Goal: Contribute content

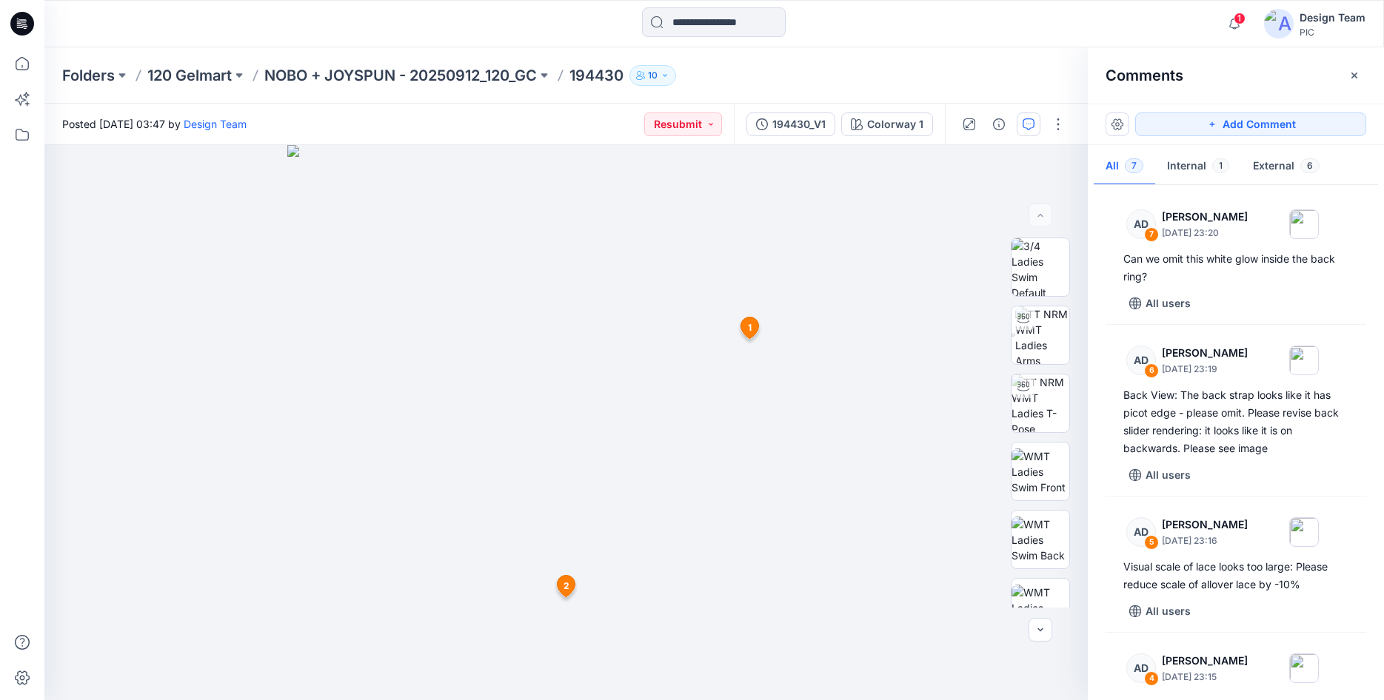
scroll to position [506, 0]
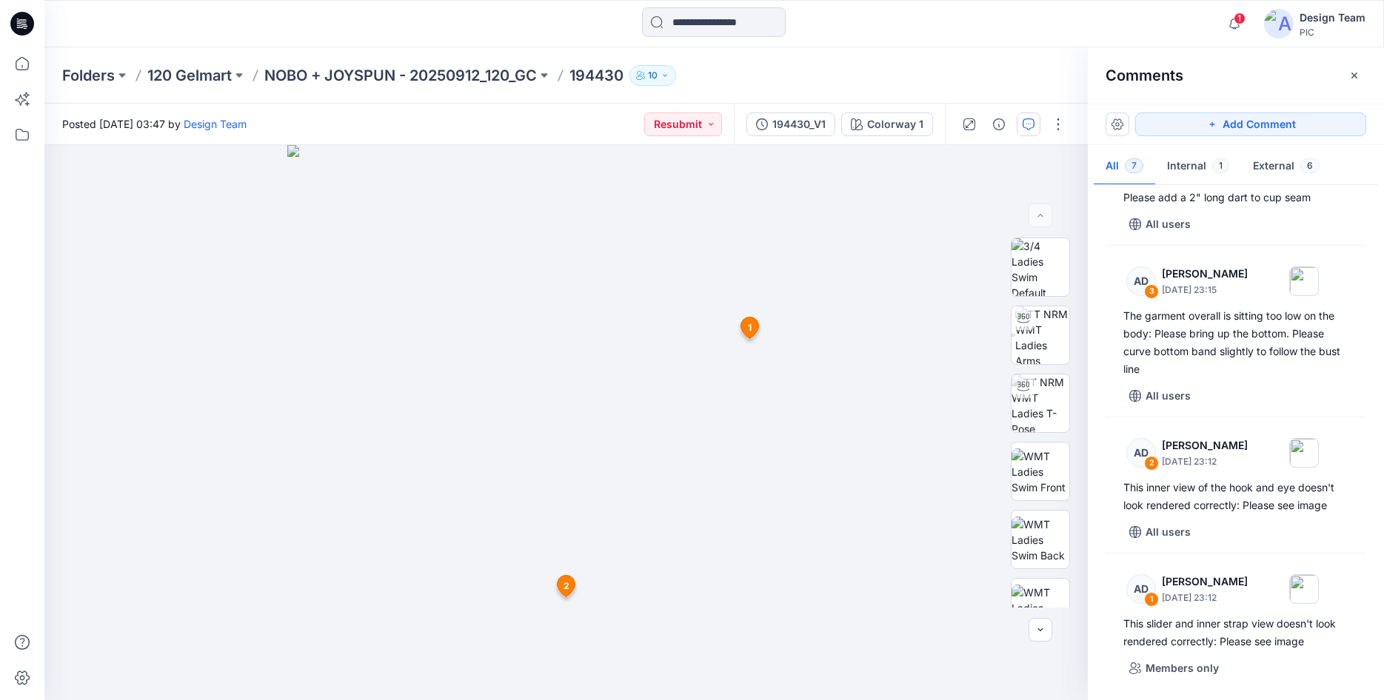
click at [21, 25] on icon at bounding box center [19, 24] width 5 height 1
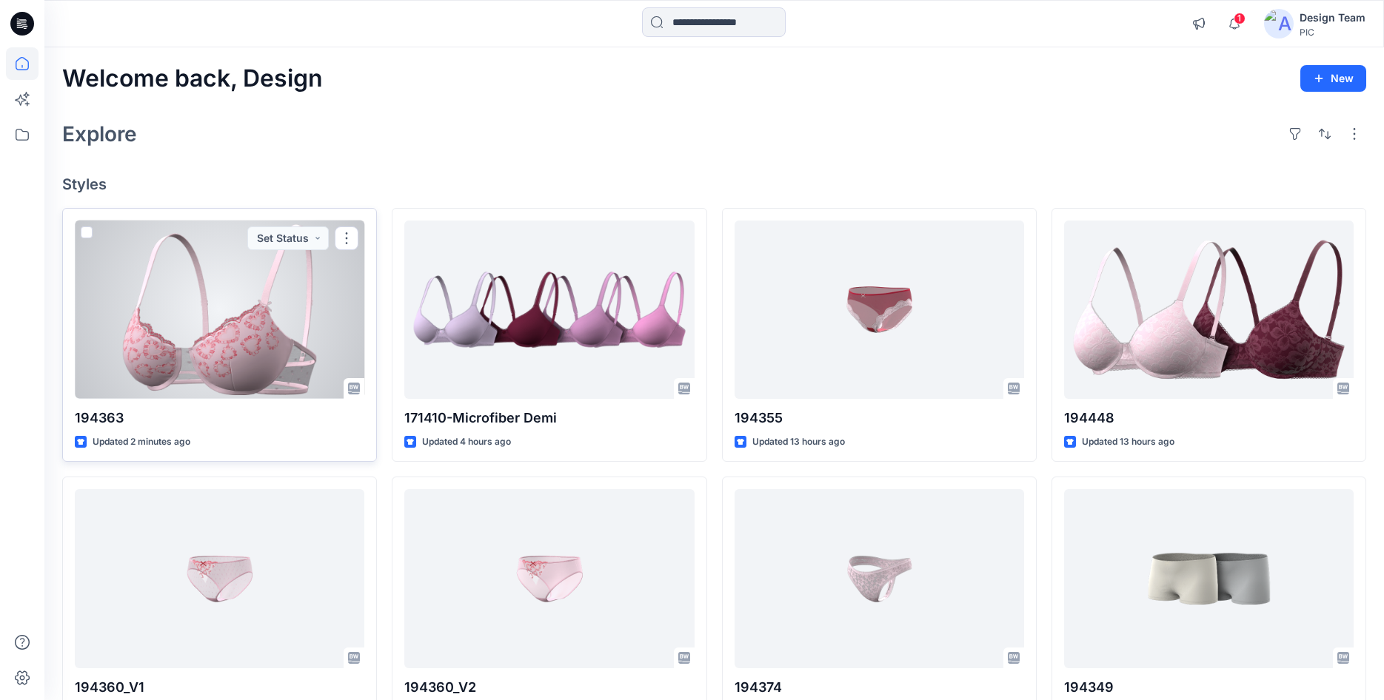
click at [238, 335] on div at bounding box center [219, 310] width 289 height 178
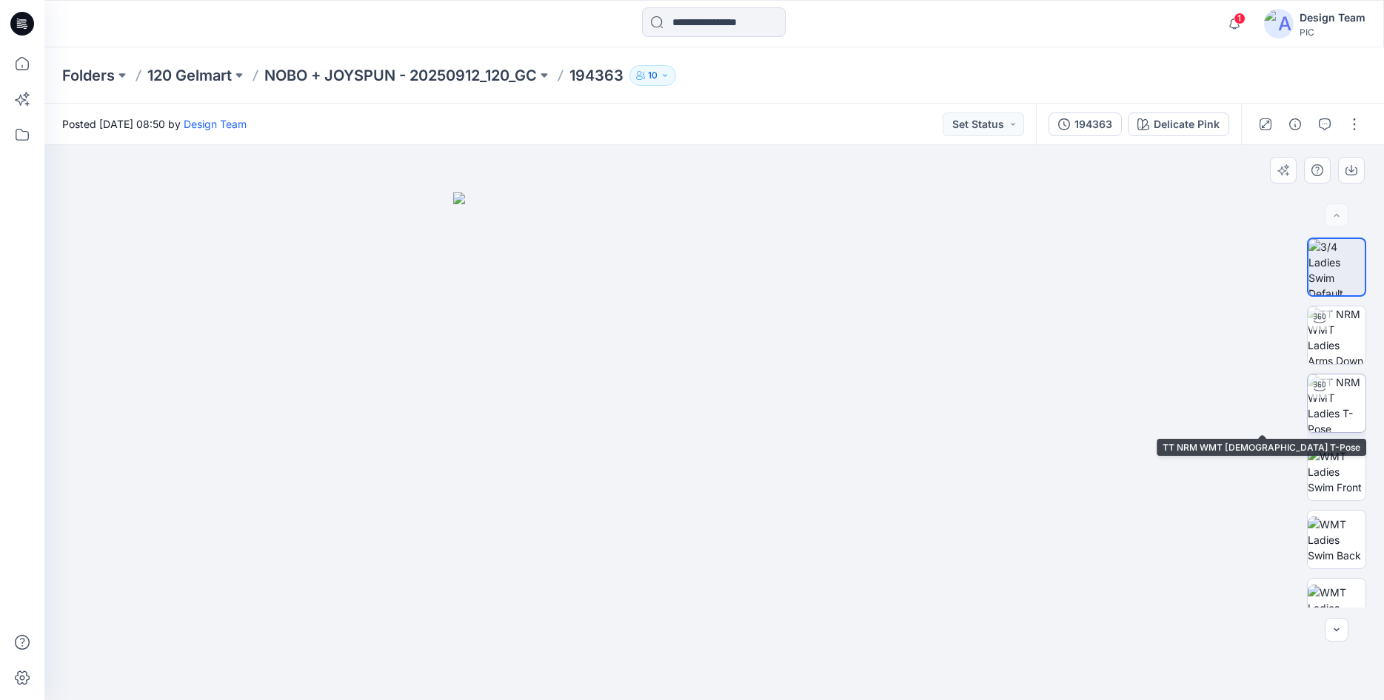
click at [1337, 404] on img at bounding box center [1336, 404] width 58 height 58
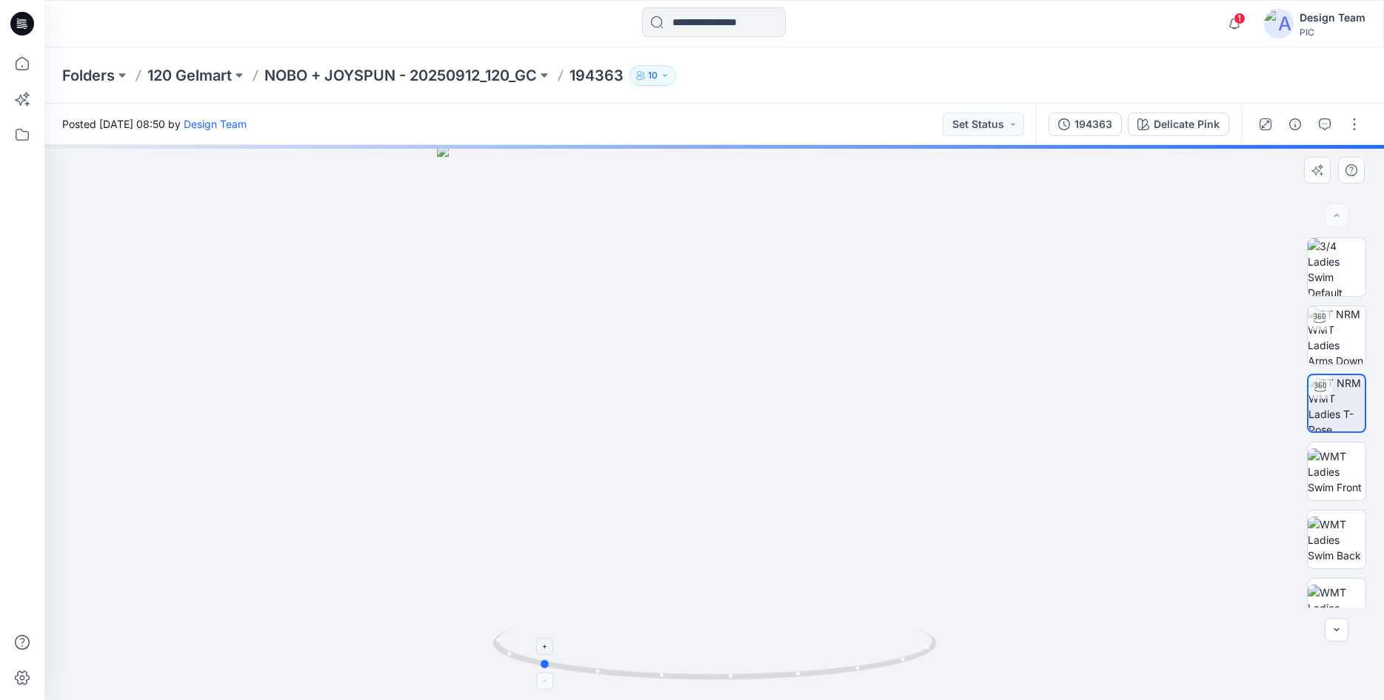
drag, startPoint x: 845, startPoint y: 674, endPoint x: 684, endPoint y: 683, distance: 160.9
click at [684, 683] on icon at bounding box center [716, 657] width 448 height 56
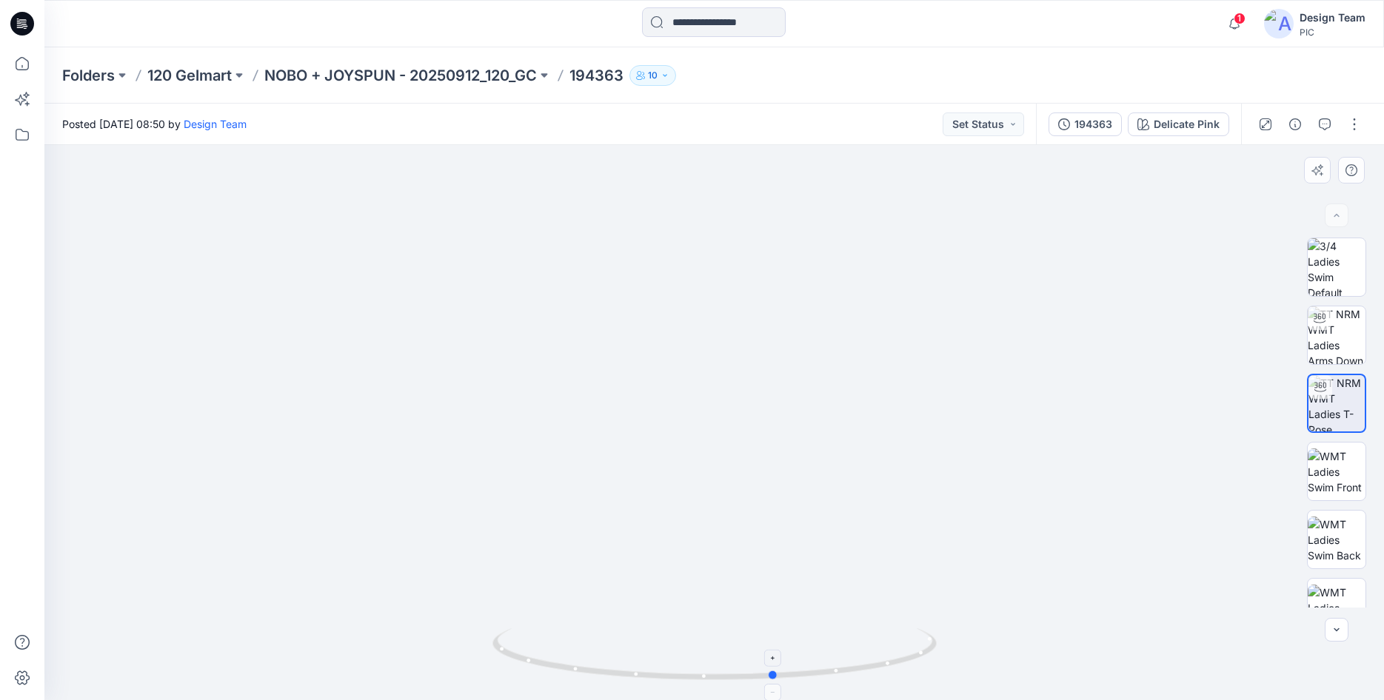
drag, startPoint x: 788, startPoint y: 681, endPoint x: 565, endPoint y: 666, distance: 223.3
click at [565, 666] on icon at bounding box center [716, 657] width 448 height 56
drag, startPoint x: 1089, startPoint y: 669, endPoint x: 1100, endPoint y: 638, distance: 32.3
click at [1098, 656] on img at bounding box center [720, 198] width 1444 height 1004
click at [1338, 398] on img at bounding box center [1336, 403] width 56 height 56
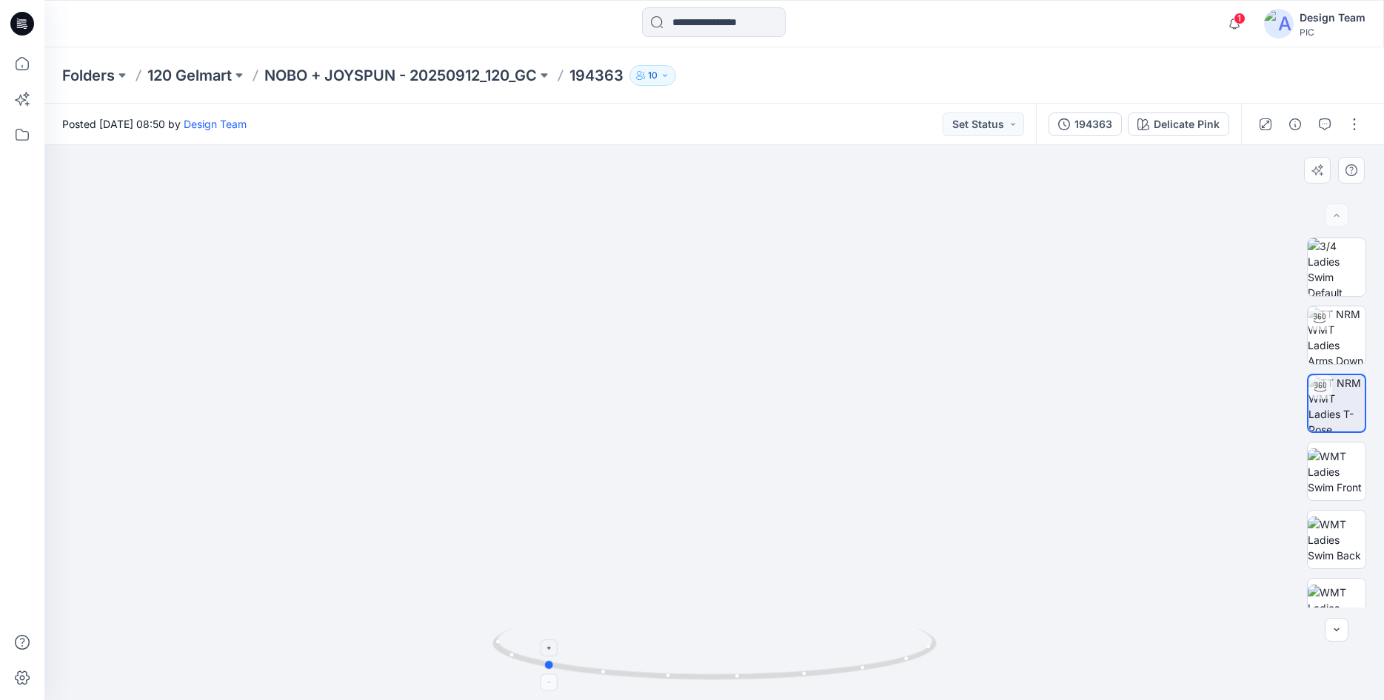
drag, startPoint x: 889, startPoint y: 669, endPoint x: 657, endPoint y: 660, distance: 231.9
click at [657, 660] on icon at bounding box center [716, 657] width 448 height 56
drag, startPoint x: 749, startPoint y: 676, endPoint x: 638, endPoint y: 670, distance: 111.2
click at [638, 670] on icon at bounding box center [716, 657] width 448 height 56
drag, startPoint x: 837, startPoint y: 674, endPoint x: 696, endPoint y: 666, distance: 140.9
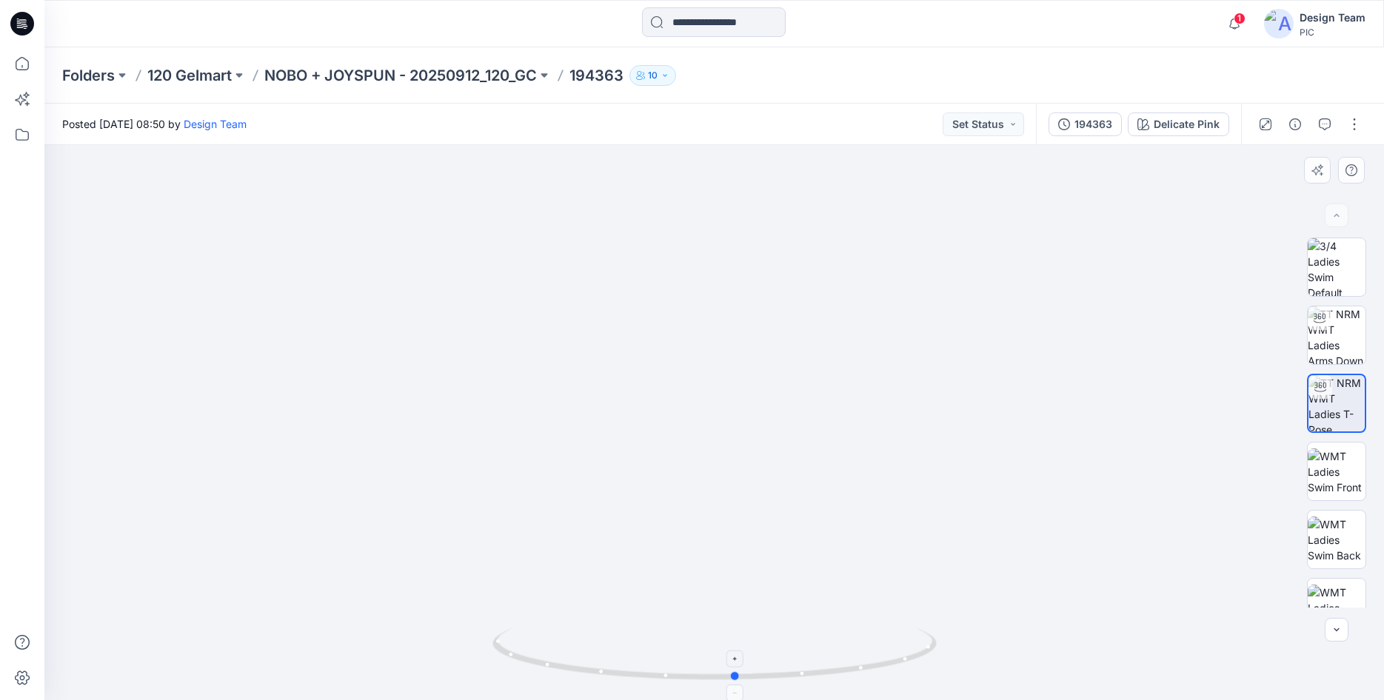
click at [696, 666] on icon at bounding box center [716, 657] width 448 height 56
click at [1338, 401] on img at bounding box center [1336, 403] width 56 height 56
click at [1349, 267] on img at bounding box center [1336, 267] width 58 height 58
click at [1350, 127] on button "button" at bounding box center [1354, 125] width 24 height 24
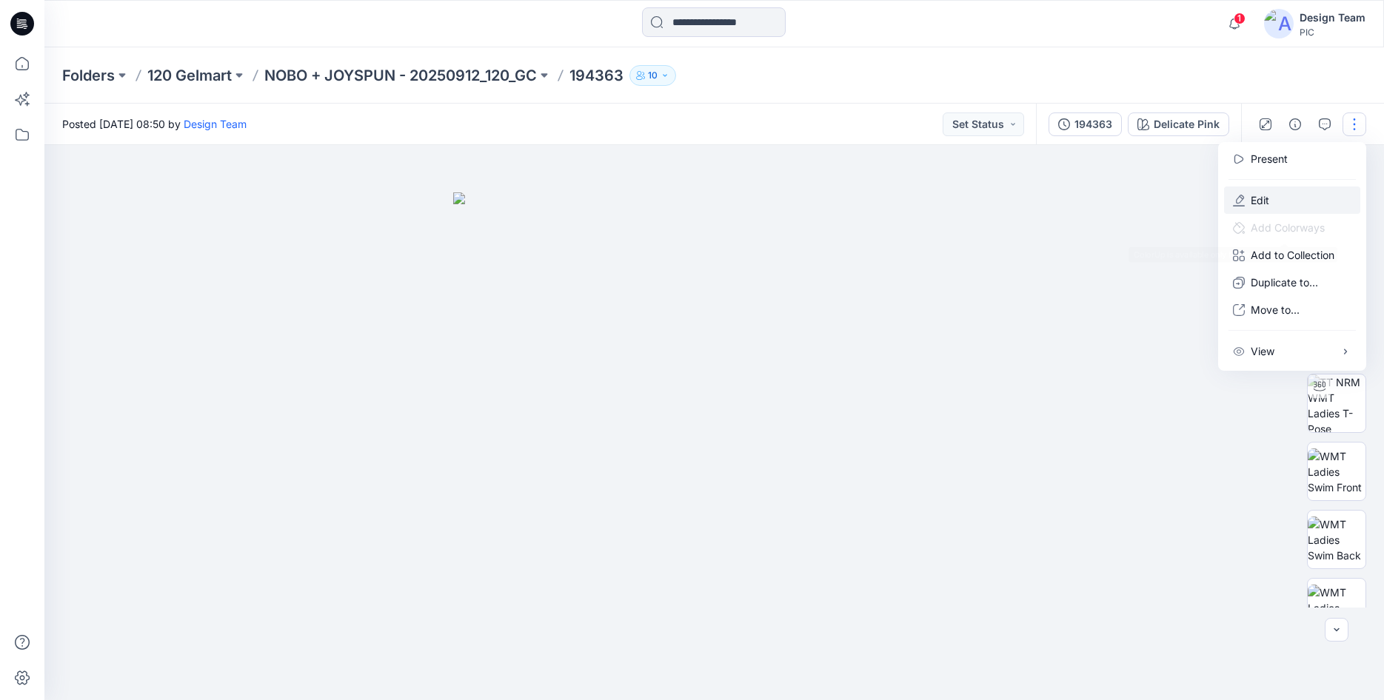
click at [1281, 192] on button "Edit" at bounding box center [1292, 200] width 136 height 27
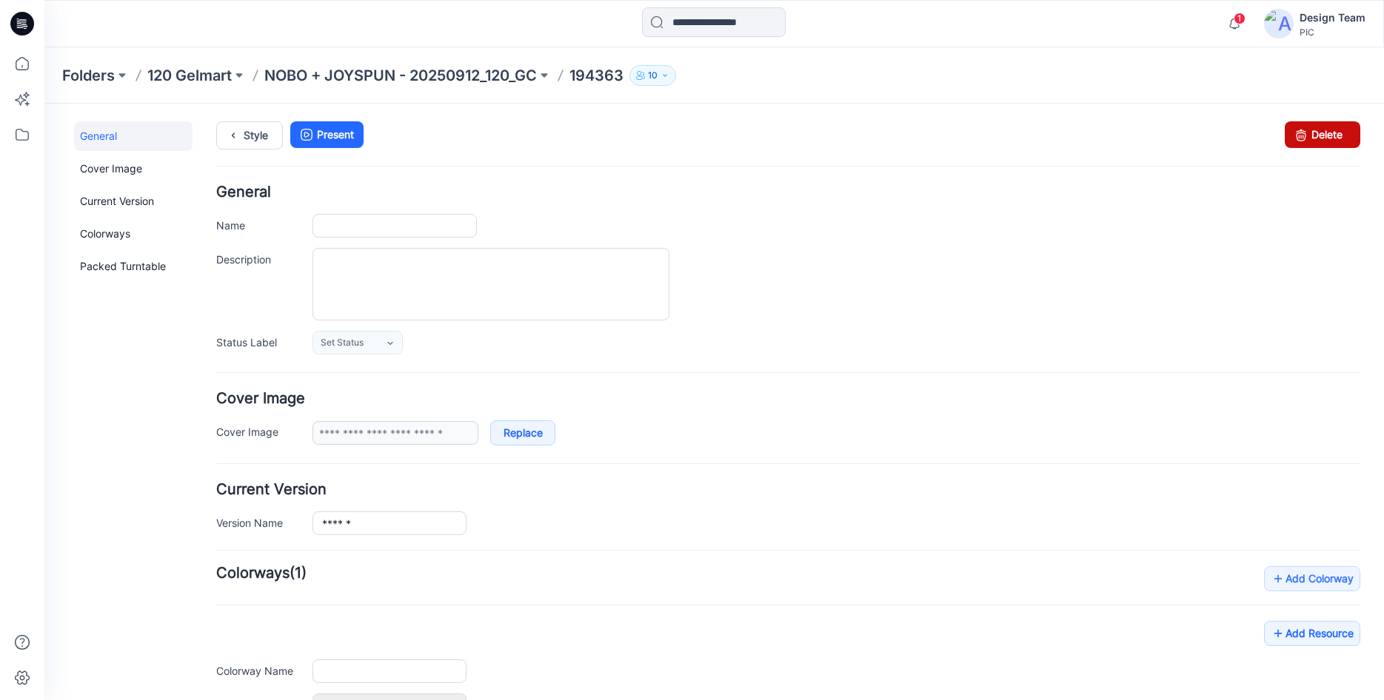
type input "******"
type input "**********"
click at [1318, 131] on link "Delete" at bounding box center [1323, 134] width 76 height 27
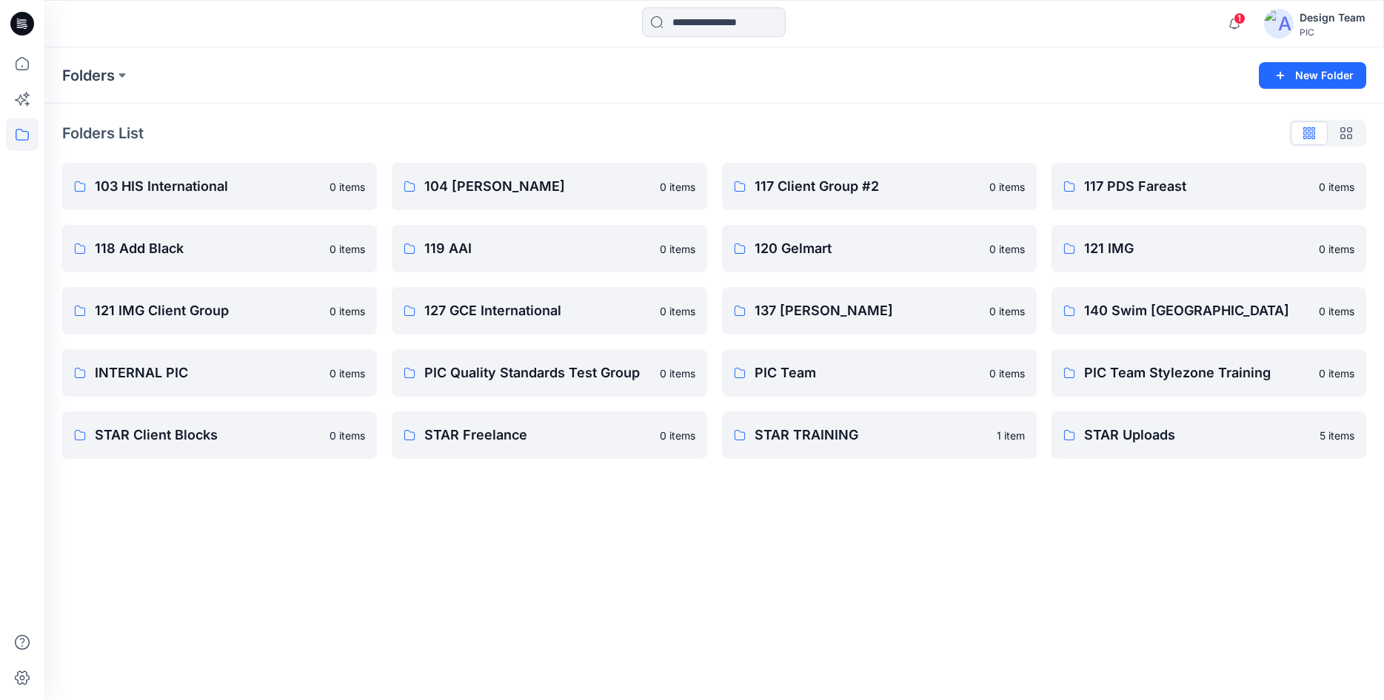
click at [25, 26] on icon at bounding box center [24, 26] width 5 height 1
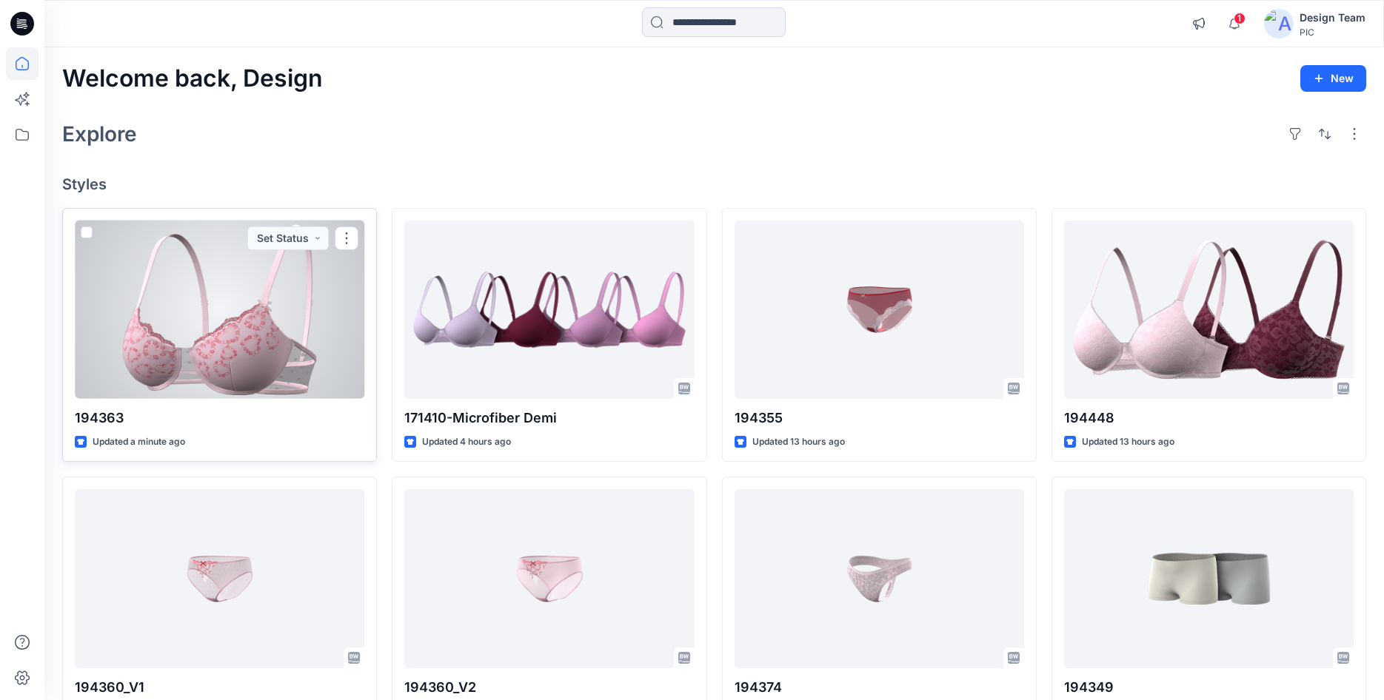
click at [286, 327] on div at bounding box center [219, 310] width 289 height 178
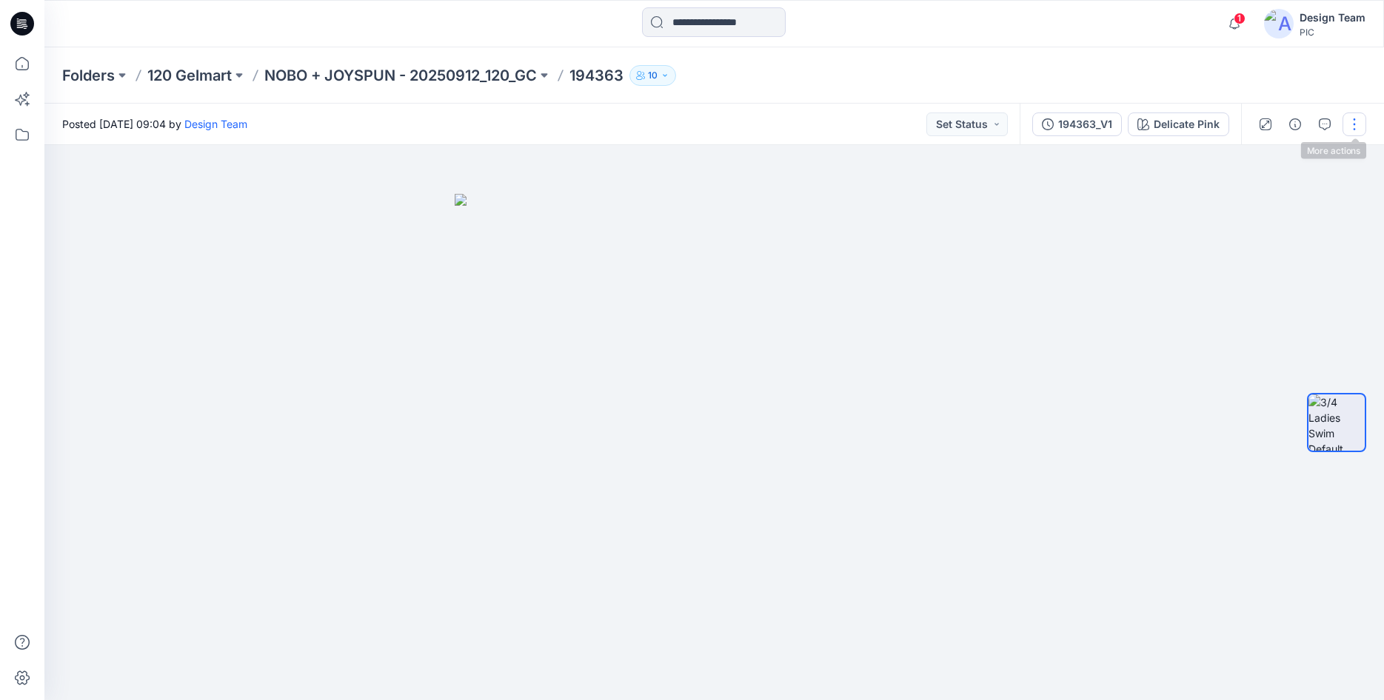
click at [1352, 129] on button "button" at bounding box center [1354, 125] width 24 height 24
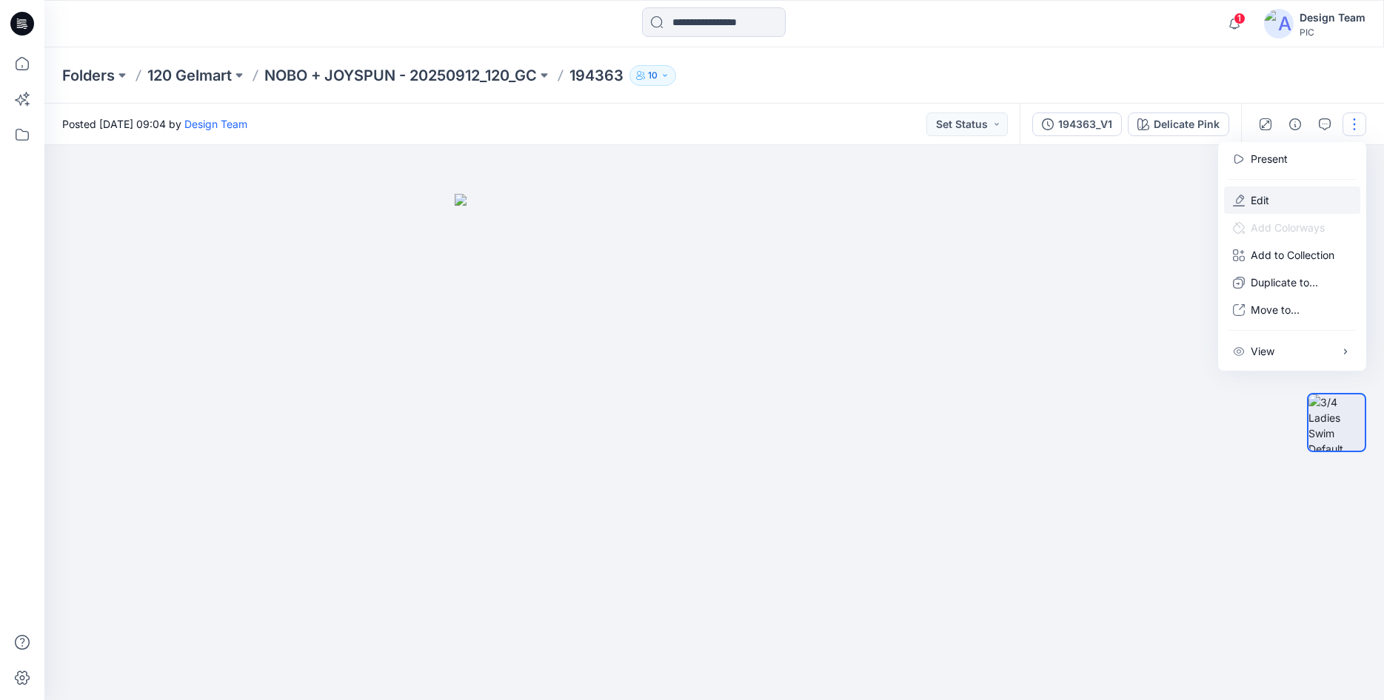
click at [1277, 207] on button "Edit" at bounding box center [1292, 200] width 136 height 27
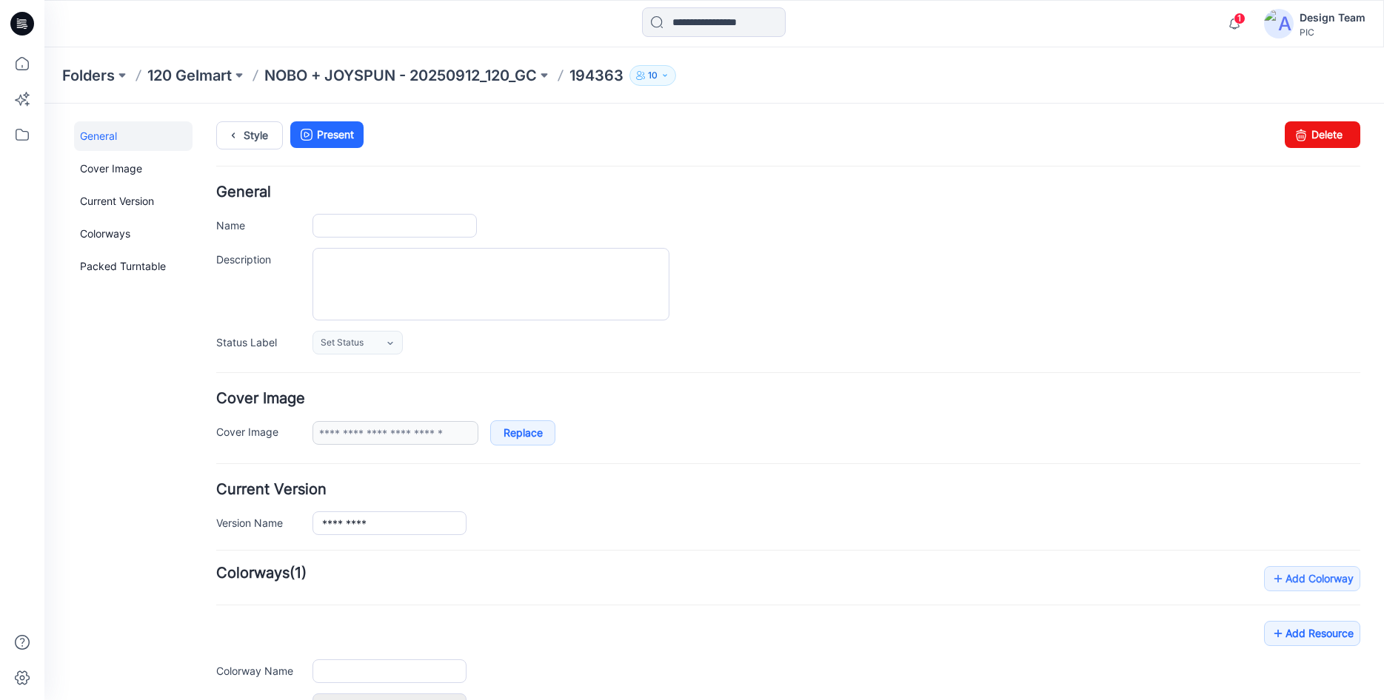
type input "******"
type input "**********"
click at [1314, 136] on link "Delete" at bounding box center [1323, 134] width 76 height 27
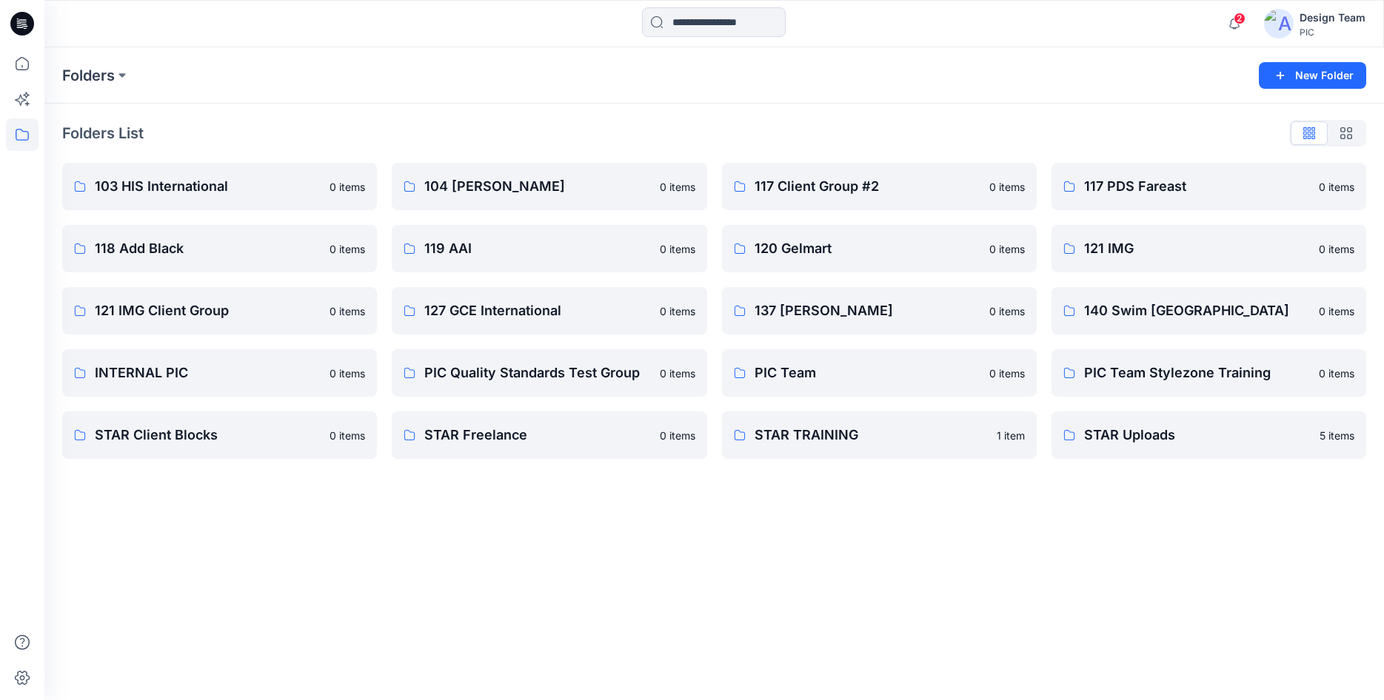
click at [23, 16] on icon at bounding box center [22, 24] width 24 height 24
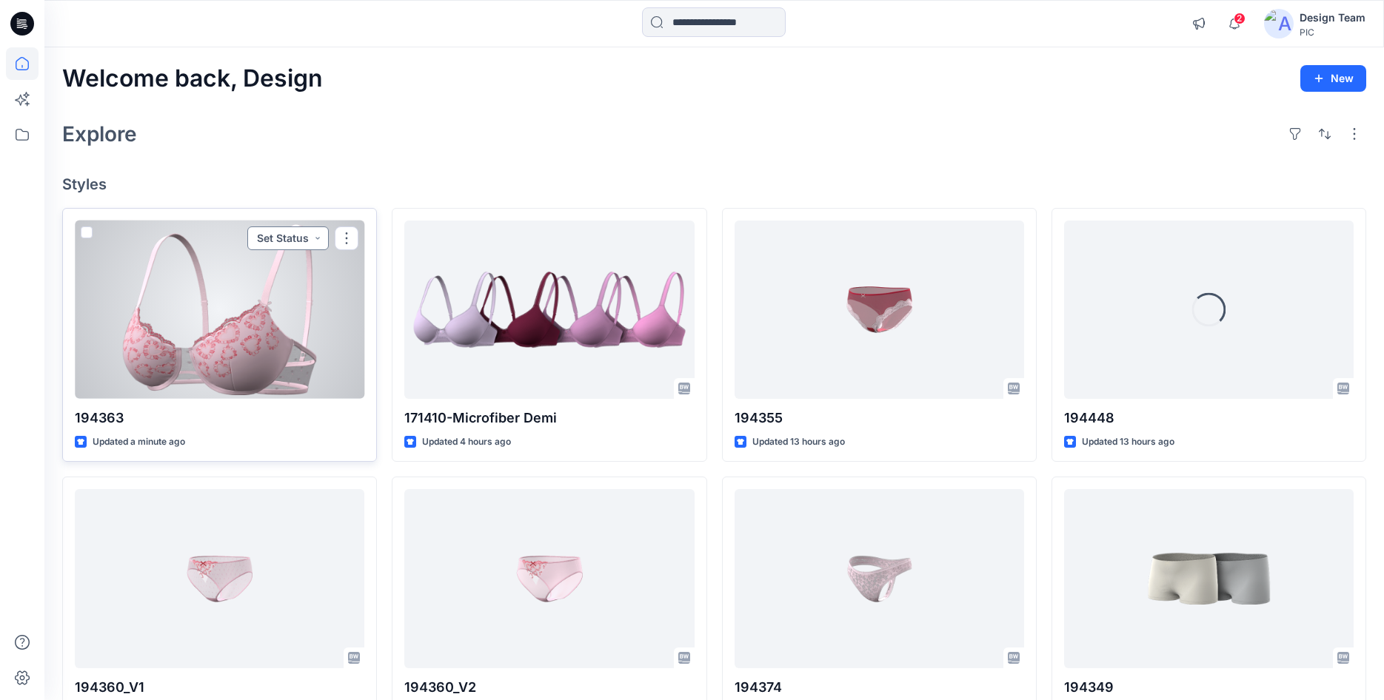
click at [279, 237] on button "Set Status" at bounding box center [287, 239] width 81 height 24
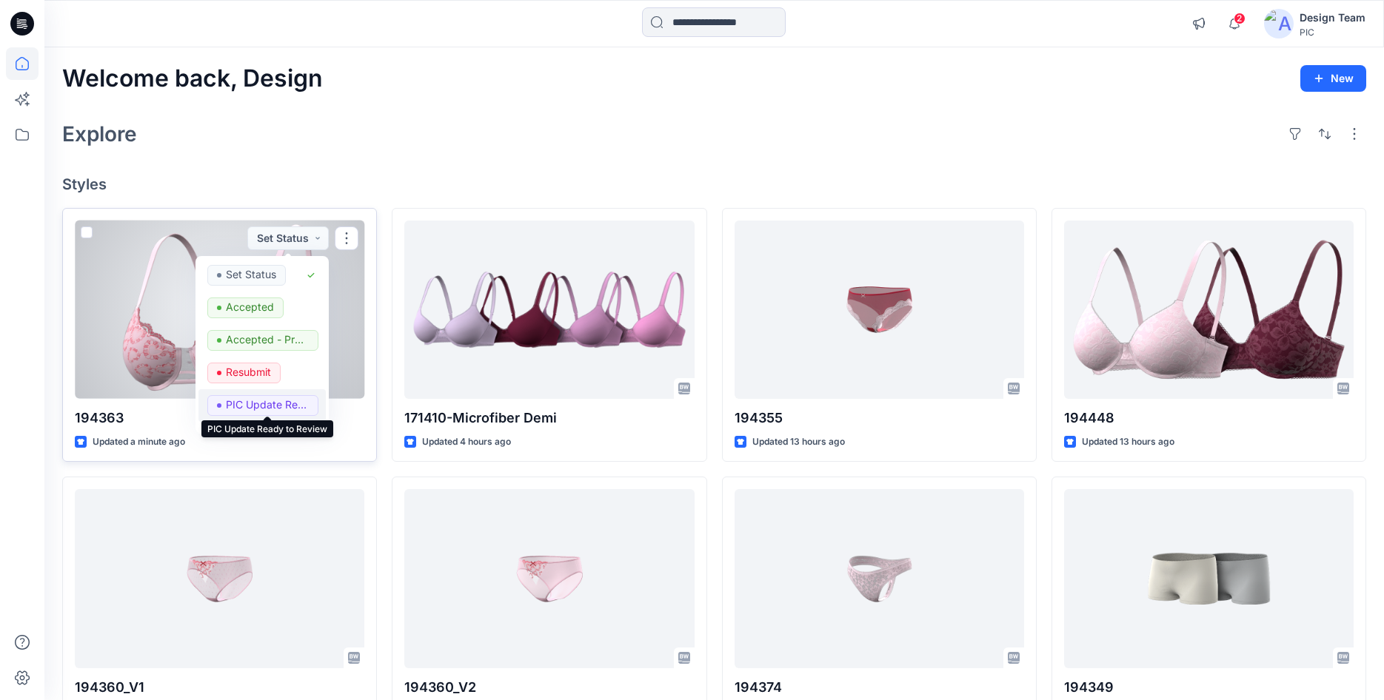
click at [249, 406] on p "PIC Update Ready to Review" at bounding box center [267, 404] width 83 height 19
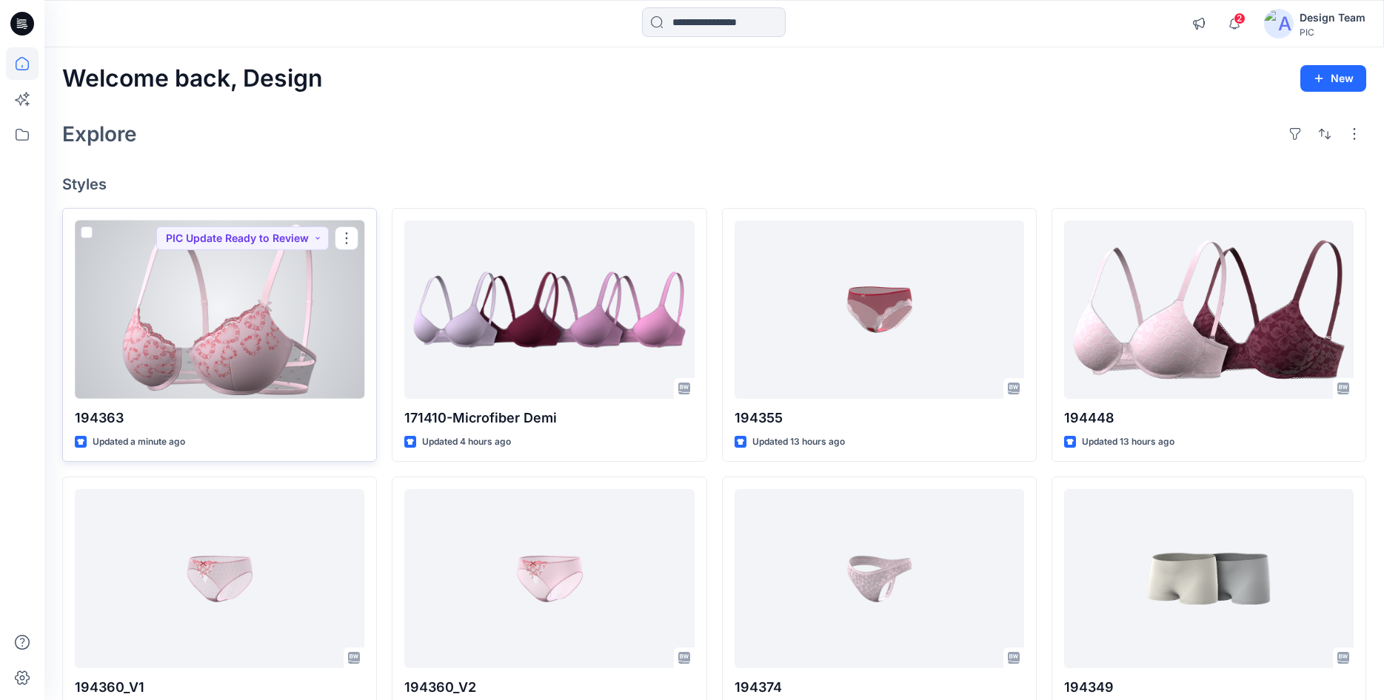
click at [255, 346] on div at bounding box center [219, 310] width 289 height 178
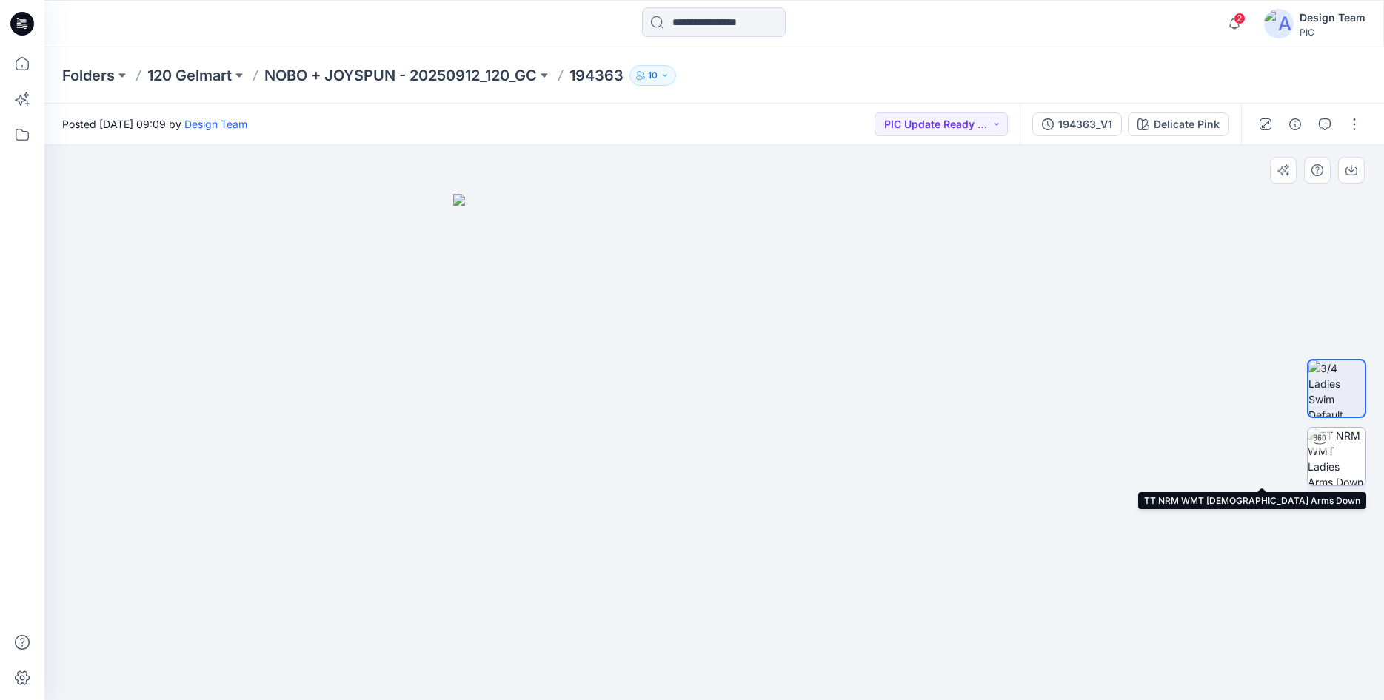
click at [1324, 450] on div at bounding box center [1319, 440] width 24 height 24
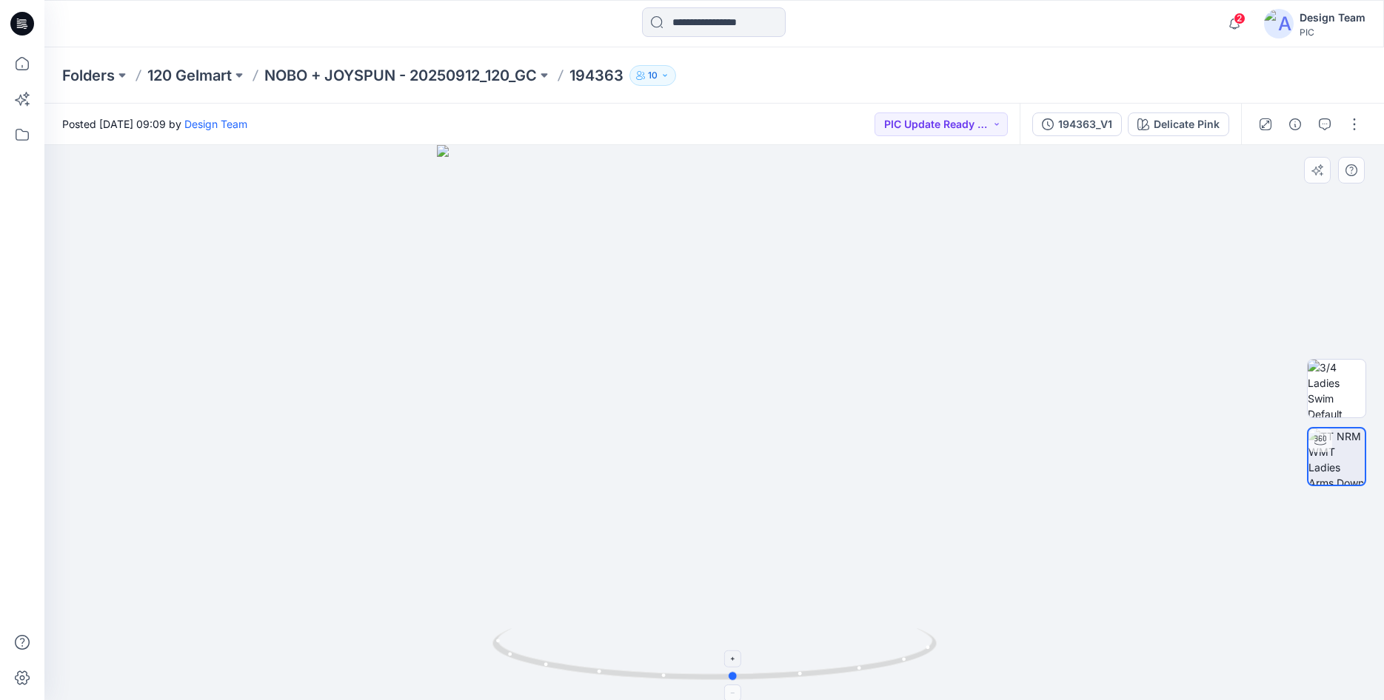
drag, startPoint x: 802, startPoint y: 680, endPoint x: 821, endPoint y: 636, distance: 48.4
click at [821, 636] on icon at bounding box center [716, 657] width 448 height 56
drag, startPoint x: 790, startPoint y: 674, endPoint x: 774, endPoint y: 669, distance: 16.9
click at [774, 669] on icon at bounding box center [716, 657] width 448 height 56
click at [25, 20] on icon at bounding box center [22, 23] width 24 height 47
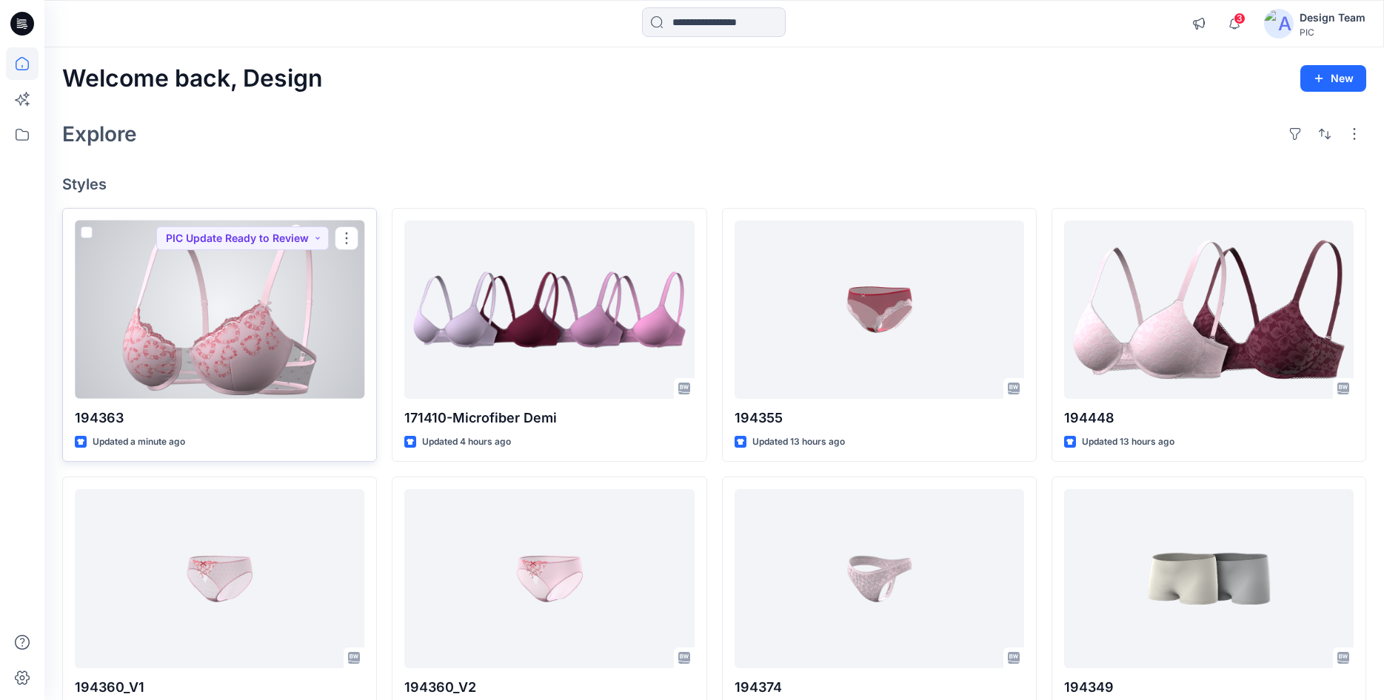
click at [207, 341] on div at bounding box center [219, 310] width 289 height 178
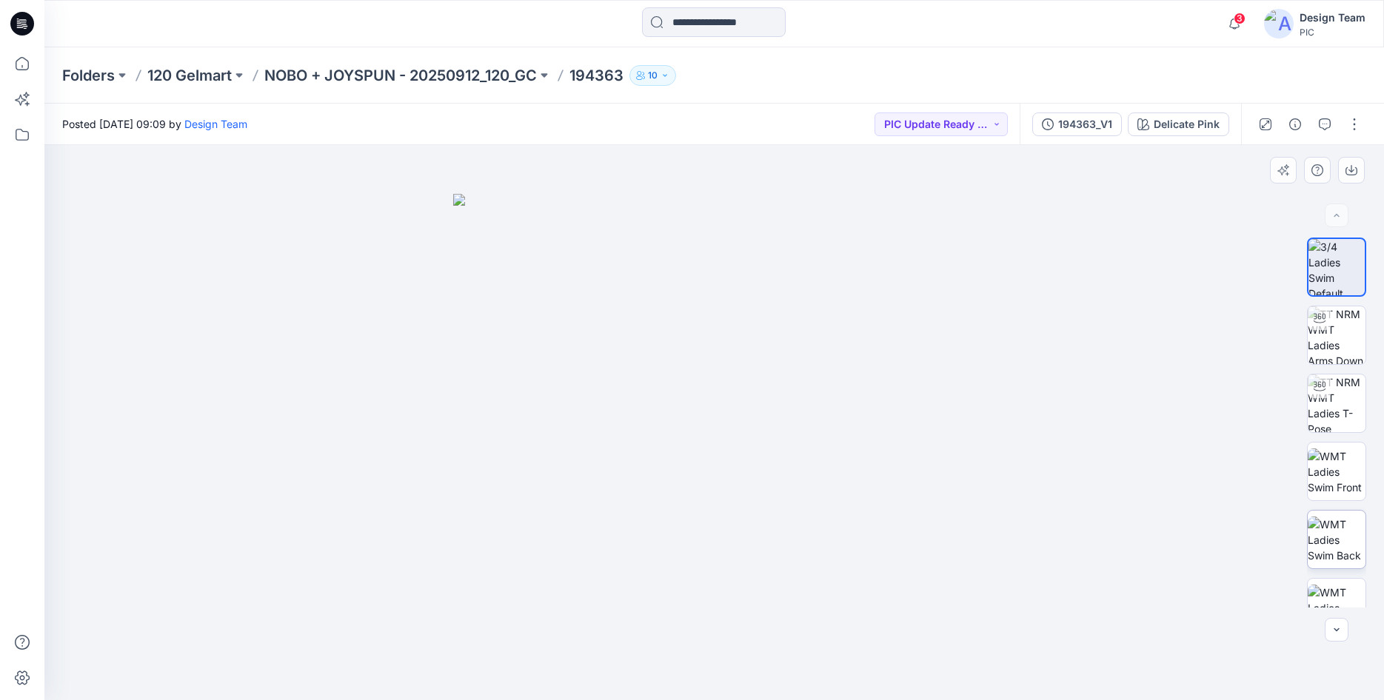
scroll to position [302, 0]
click at [1358, 118] on button "button" at bounding box center [1354, 125] width 24 height 24
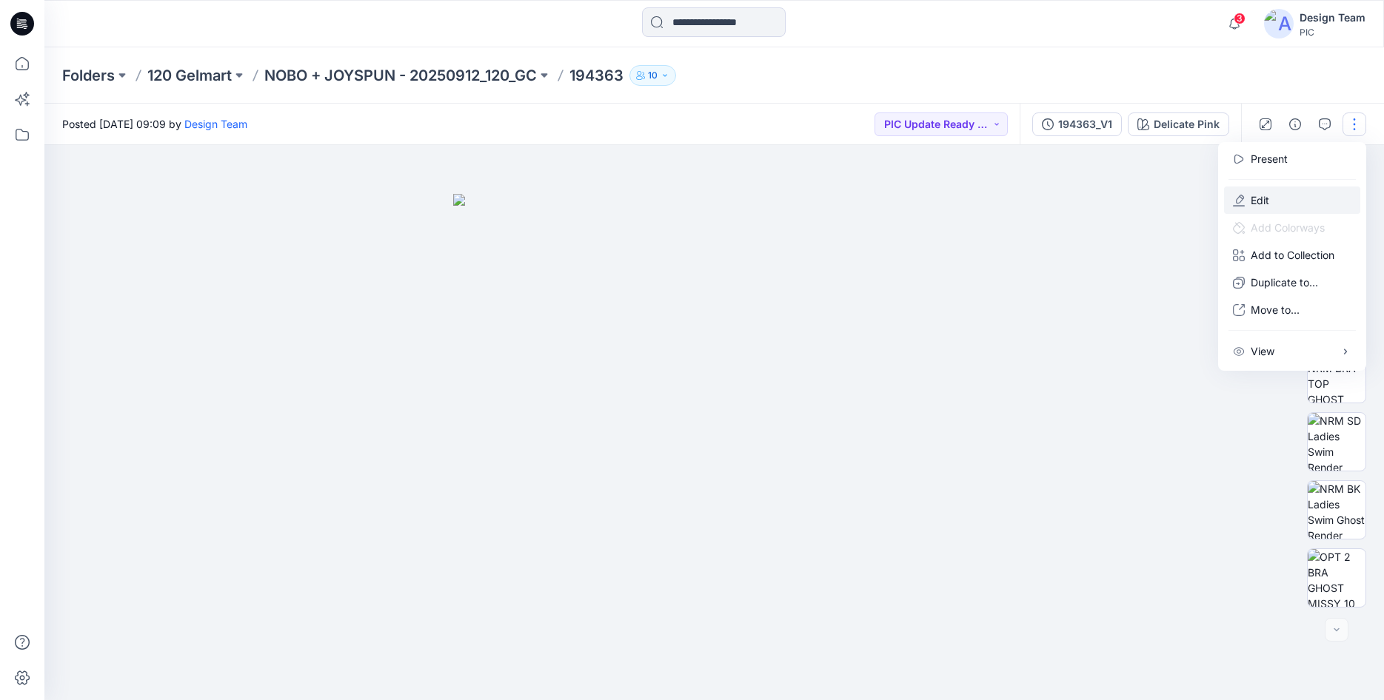
click at [1246, 197] on button "Edit" at bounding box center [1292, 200] width 136 height 27
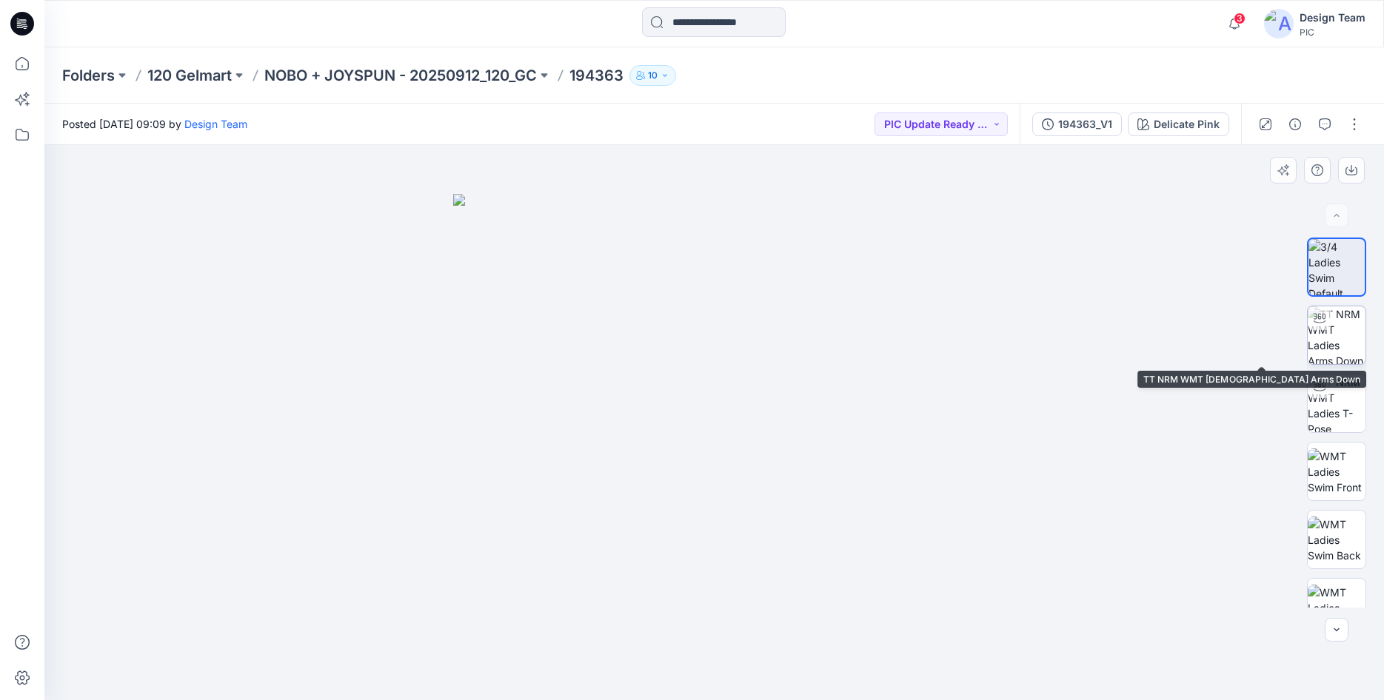
click at [1325, 341] on img at bounding box center [1336, 336] width 58 height 58
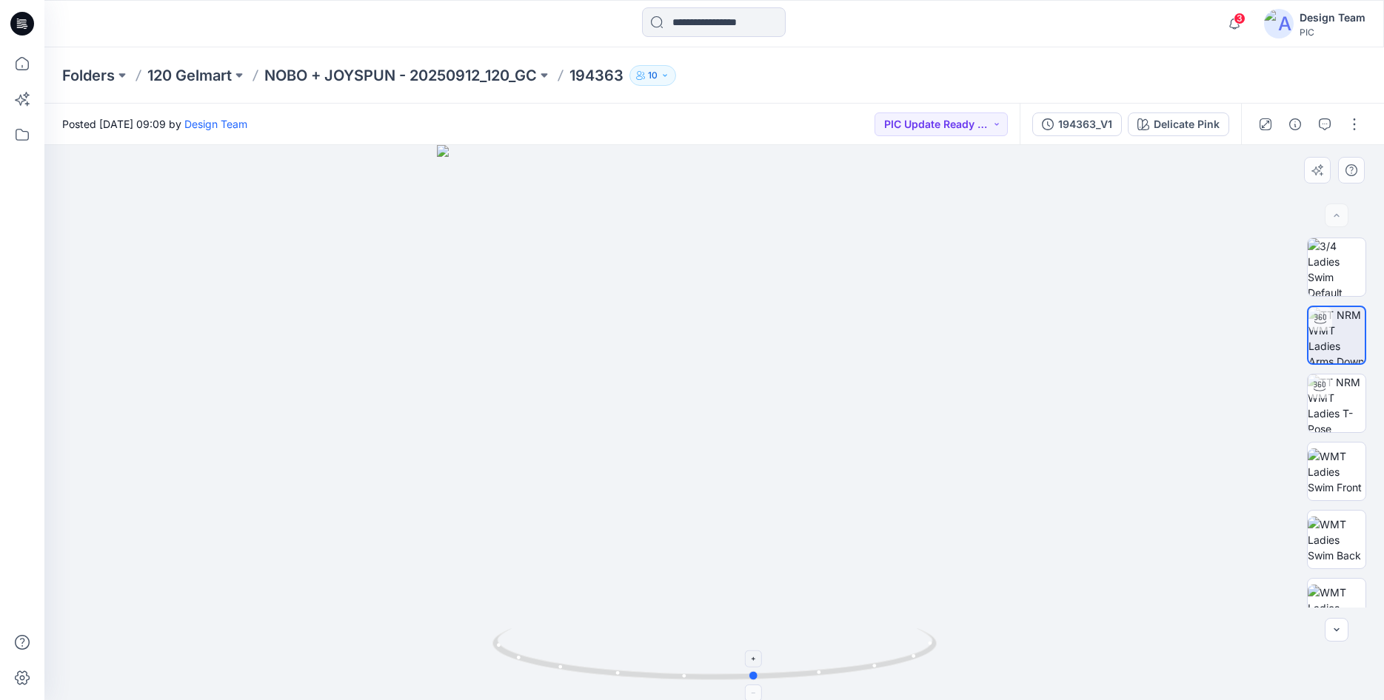
drag, startPoint x: 764, startPoint y: 680, endPoint x: 823, endPoint y: 646, distance: 68.1
click at [823, 646] on icon at bounding box center [716, 657] width 448 height 56
drag, startPoint x: 819, startPoint y: 677, endPoint x: 855, endPoint y: 670, distance: 36.9
click at [855, 670] on icon at bounding box center [716, 657] width 448 height 56
drag, startPoint x: 852, startPoint y: 670, endPoint x: 773, endPoint y: 684, distance: 80.5
